Goal: Transaction & Acquisition: Purchase product/service

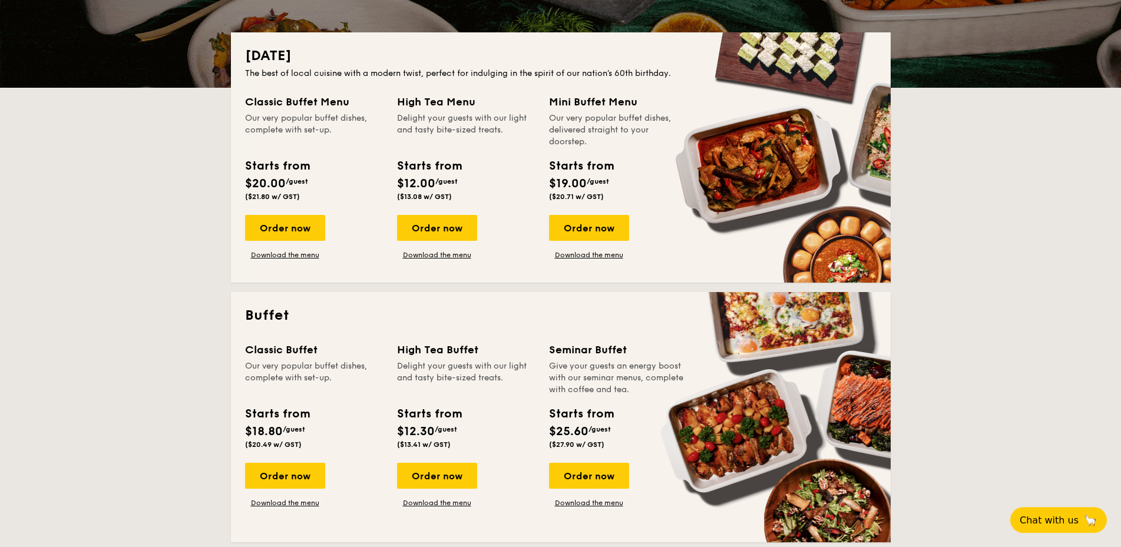
scroll to position [240, 0]
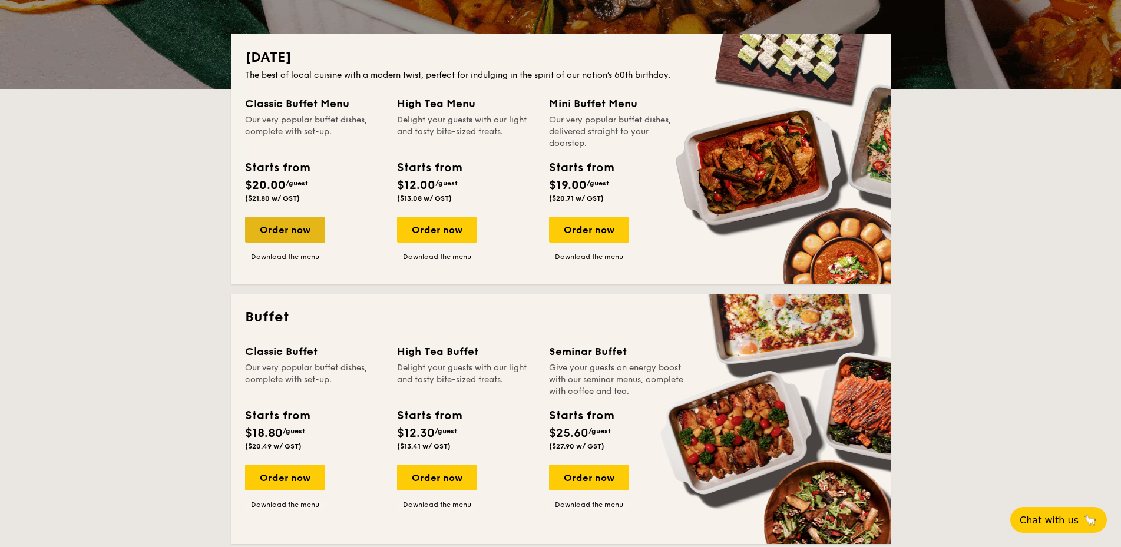
click at [282, 231] on div "Order now" at bounding box center [285, 230] width 80 height 26
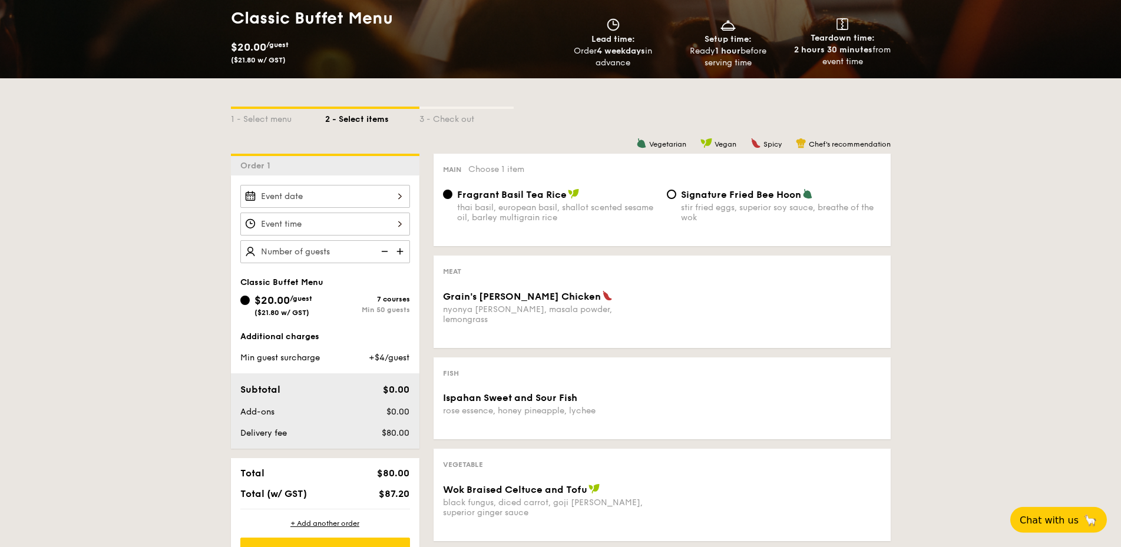
scroll to position [180, 0]
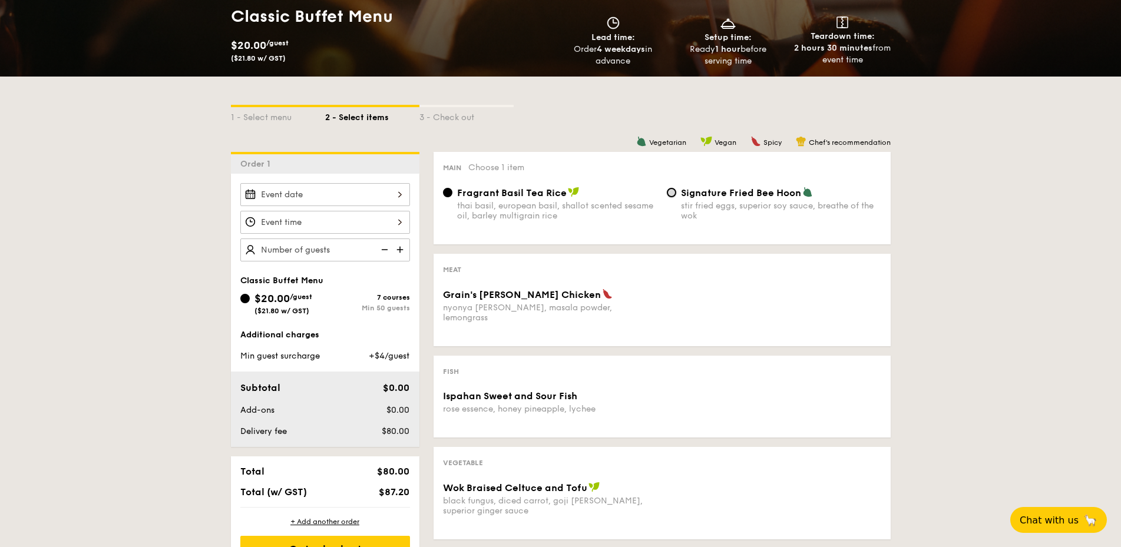
click at [671, 189] on input "Signature Fried Bee Hoon stir fried eggs, superior soy sauce, breathe of the wok" at bounding box center [671, 192] width 9 height 9
radio input "true"
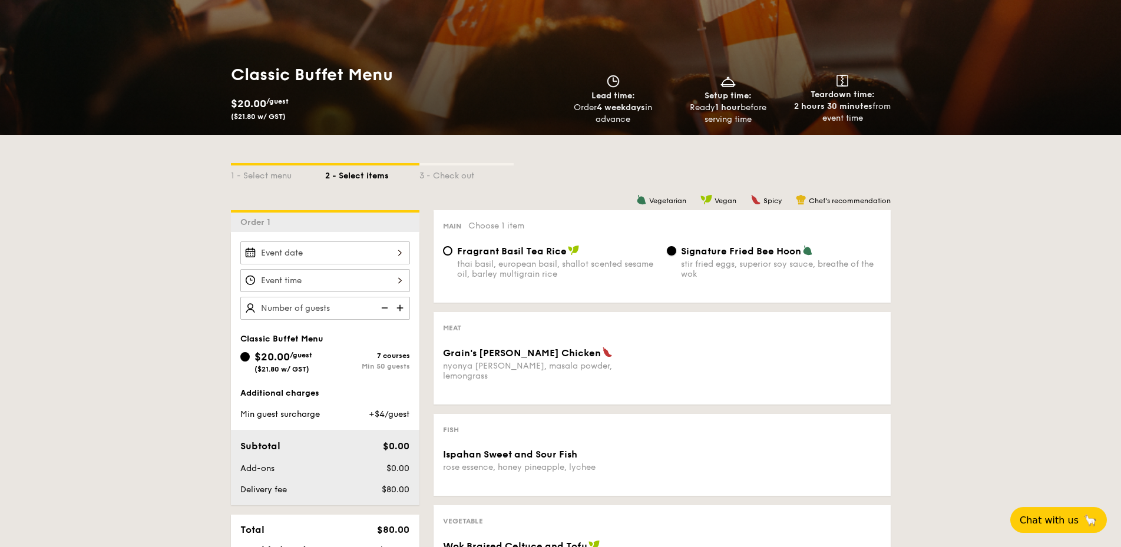
scroll to position [120, 0]
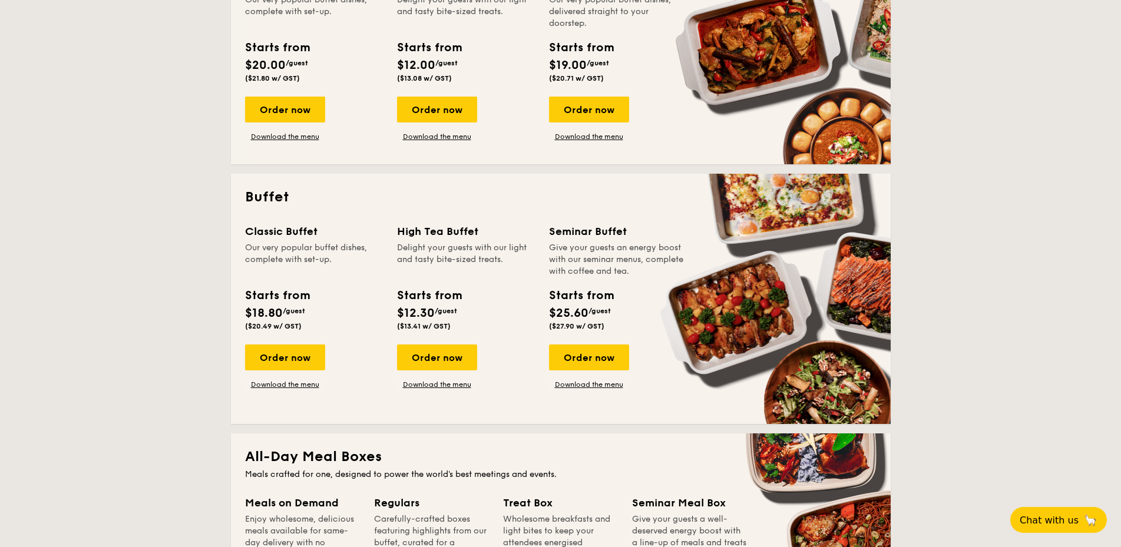
scroll to position [421, 0]
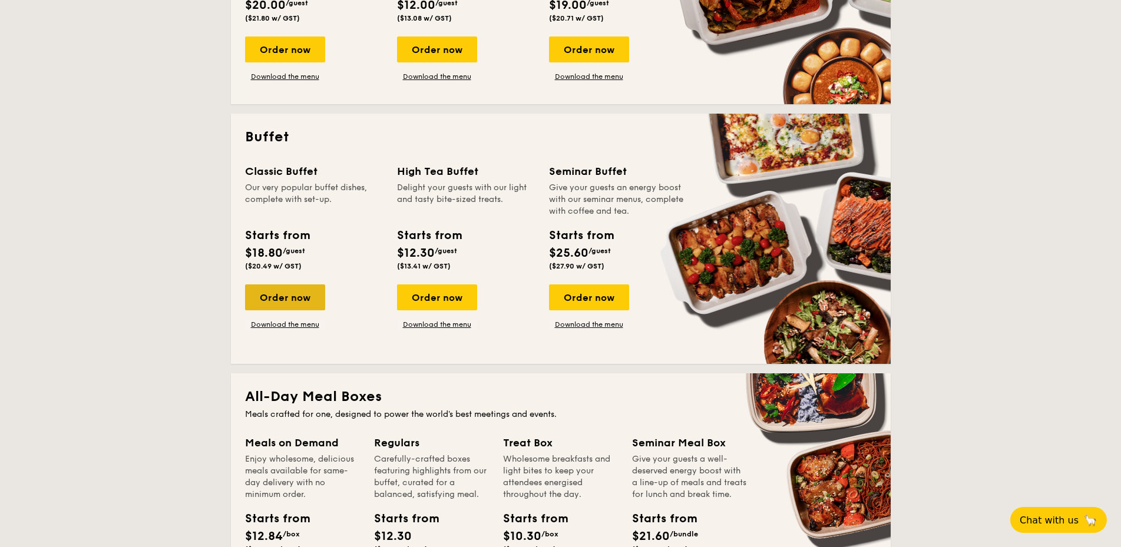
click at [280, 296] on div "Order now" at bounding box center [285, 298] width 80 height 26
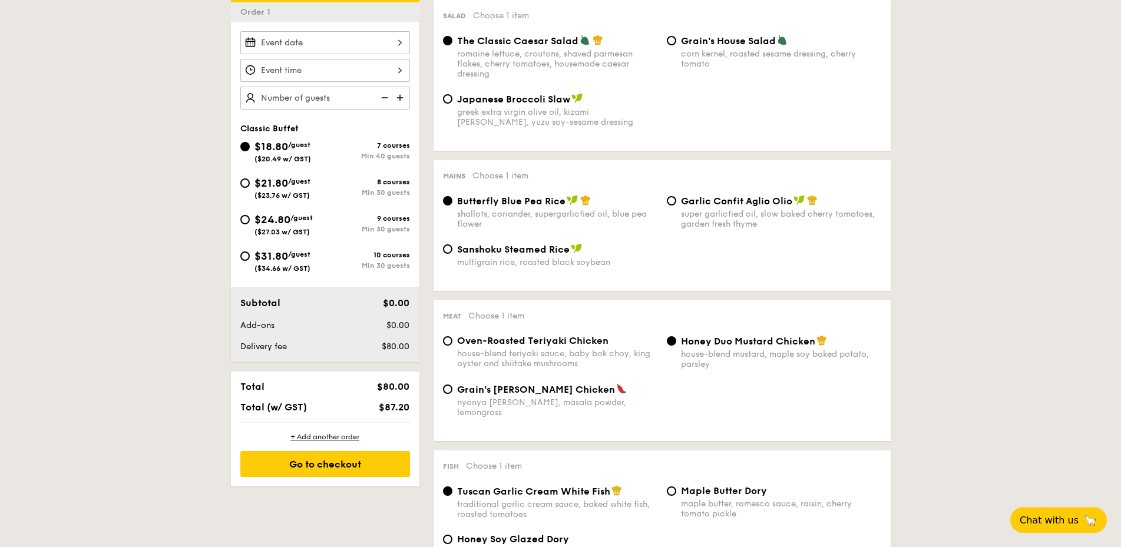
scroll to position [361, 0]
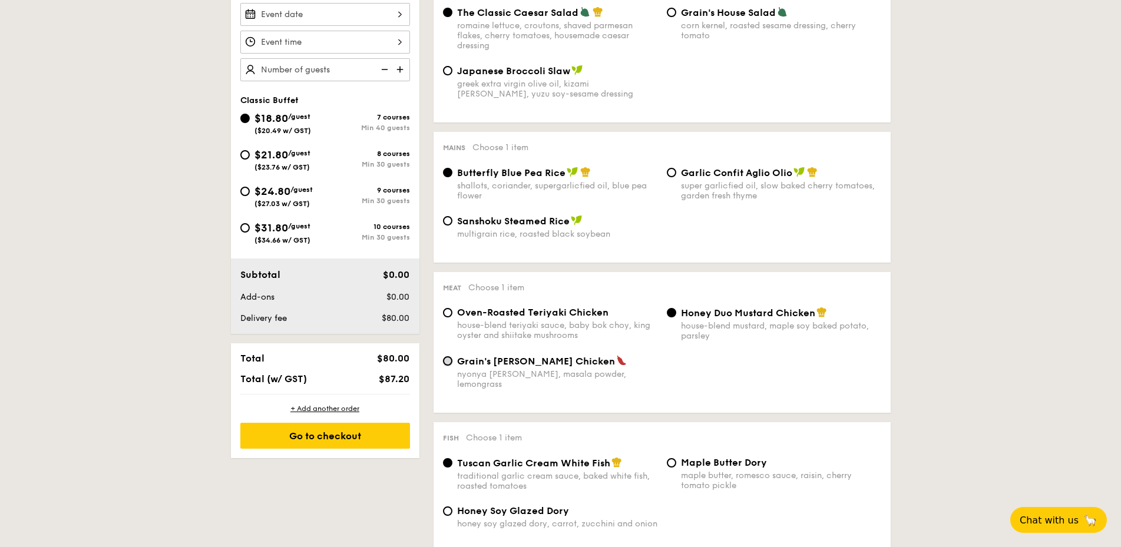
click at [445, 365] on input "Grain's [PERSON_NAME] Chicken nyonya [PERSON_NAME], masala powder, lemongrass" at bounding box center [447, 360] width 9 height 9
radio input "true"
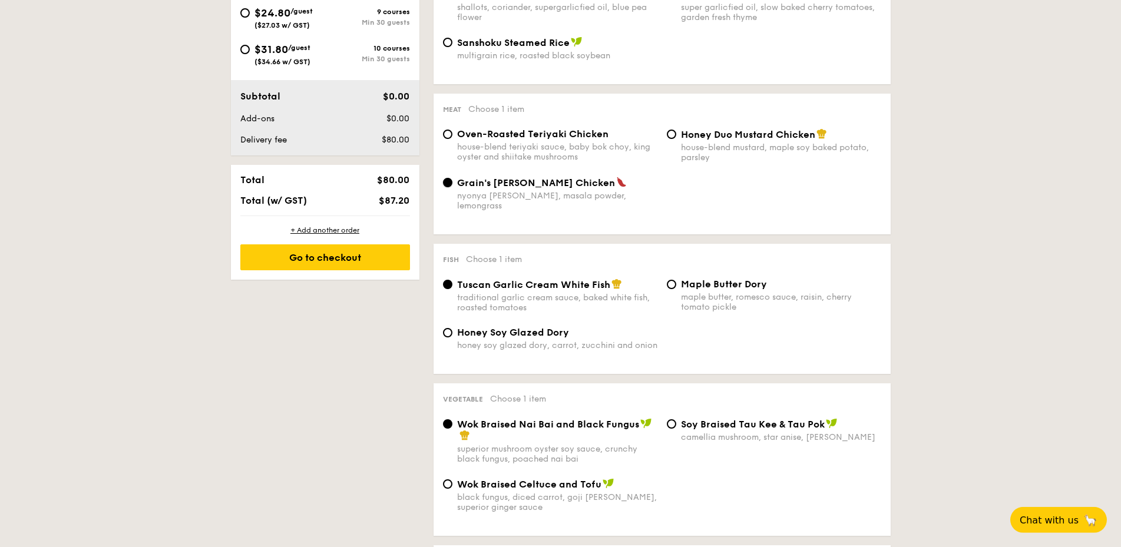
scroll to position [541, 0]
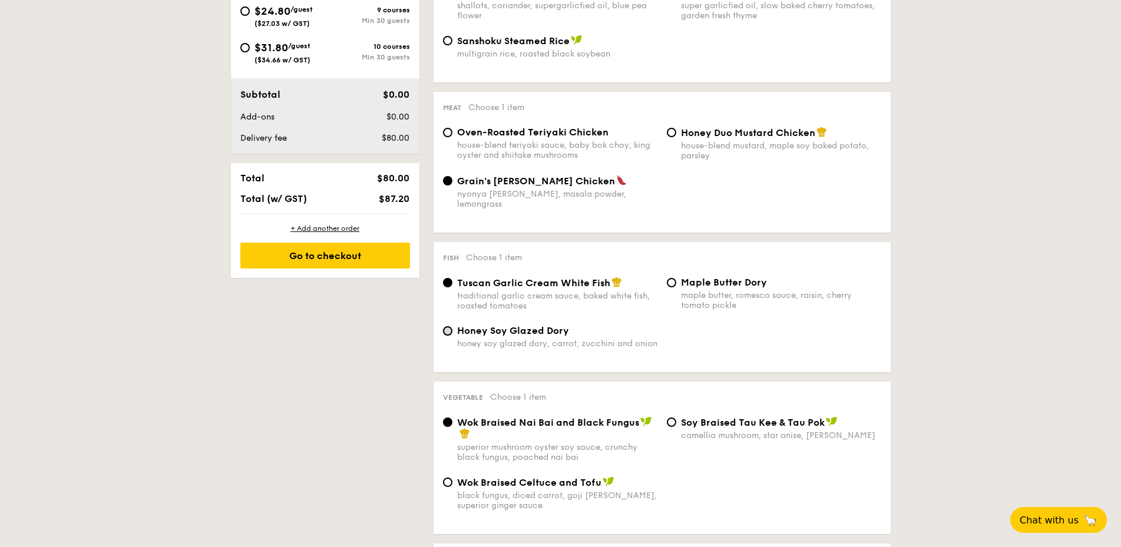
click at [448, 326] on input "Honey Soy Glazed Dory honey soy glazed dory, carrot, zucchini and onion" at bounding box center [447, 330] width 9 height 9
radio input "true"
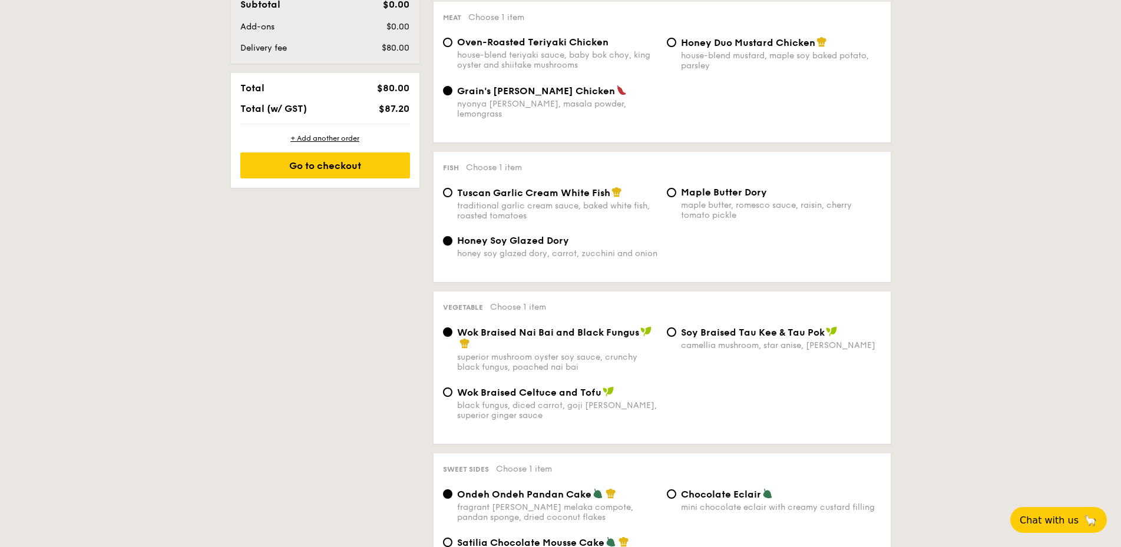
scroll to position [661, 0]
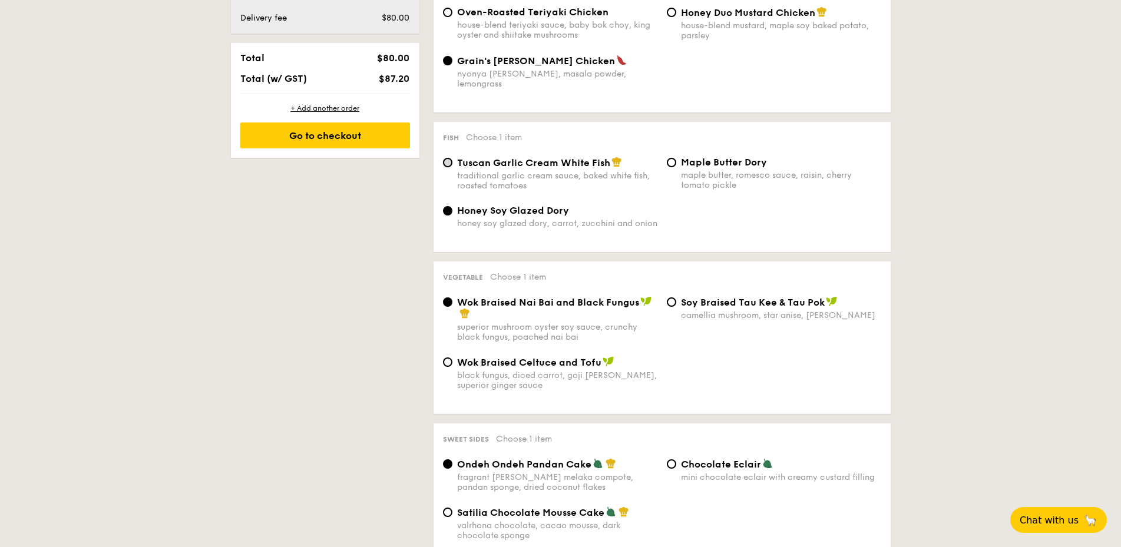
click at [446, 158] on input "Tuscan Garlic Cream White Fish traditional garlic cream sauce, baked white fish…" at bounding box center [447, 162] width 9 height 9
radio input "true"
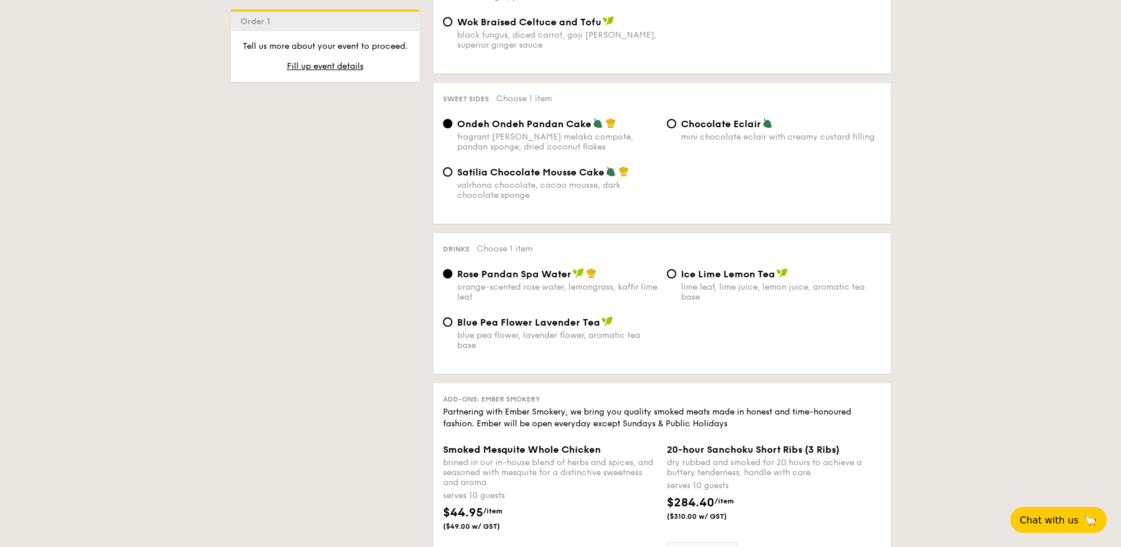
scroll to position [1022, 0]
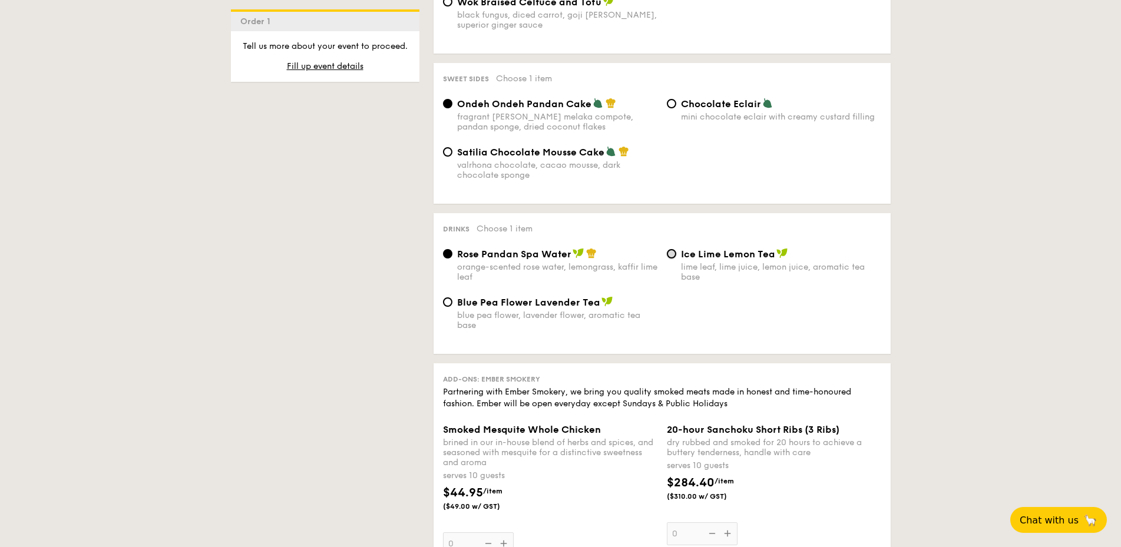
click at [671, 249] on input "Ice Lime Lemon Tea lime leaf, lime juice, lemon juice, aromatic tea base" at bounding box center [671, 253] width 9 height 9
radio input "true"
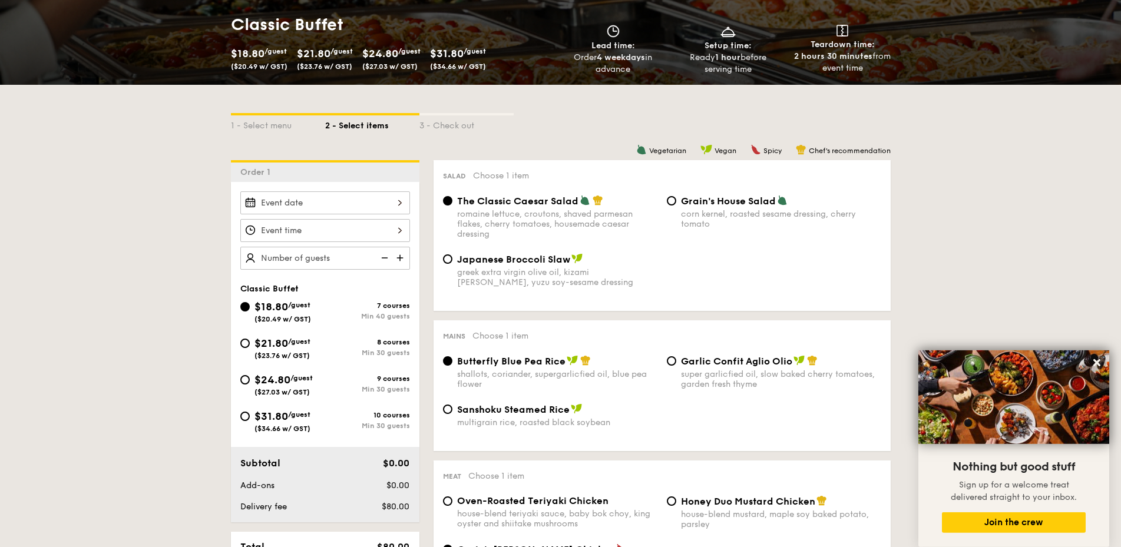
scroll to position [120, 0]
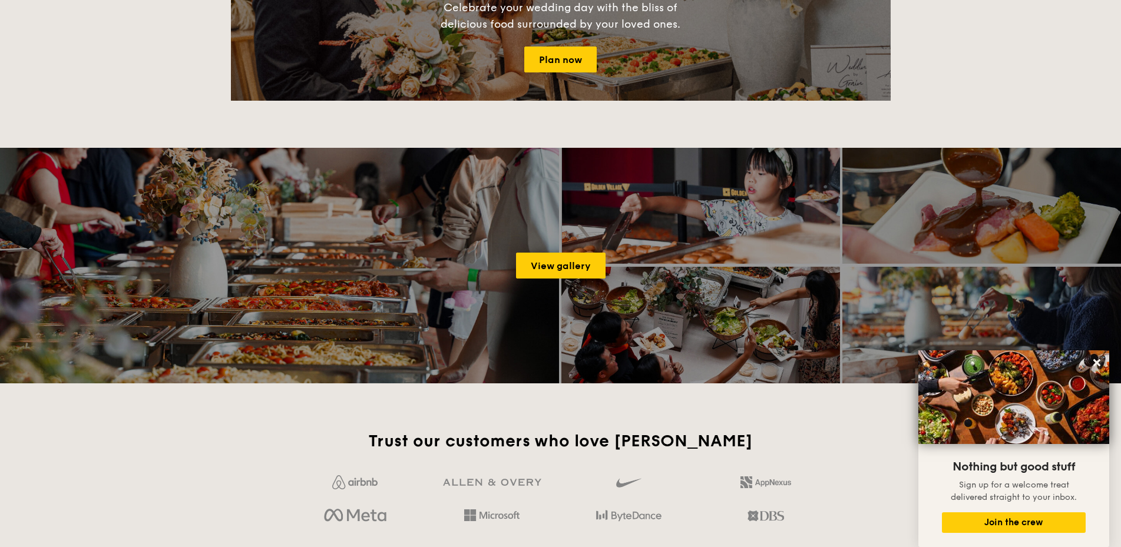
scroll to position [1709, 0]
